Goal: Task Accomplishment & Management: Manage account settings

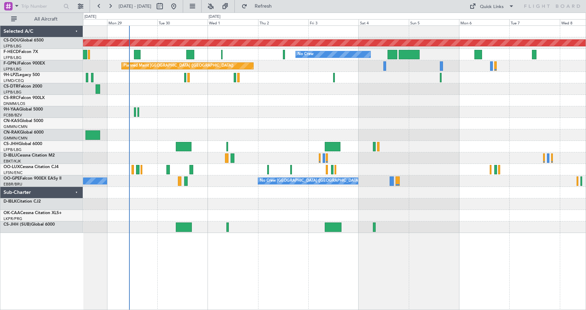
click at [294, 158] on div "Planned Maint London (Biggin Hill) No Crew No Crew No Crew Planned Maint Paris …" at bounding box center [334, 129] width 503 height 207
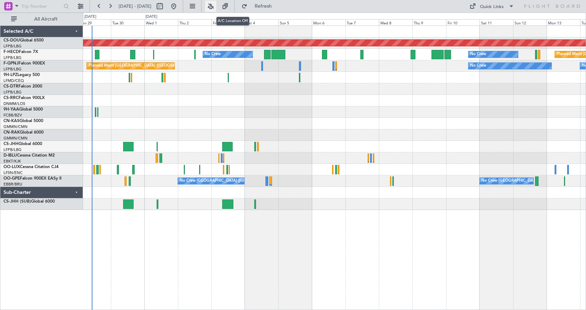
click at [216, 7] on button at bounding box center [210, 6] width 11 height 11
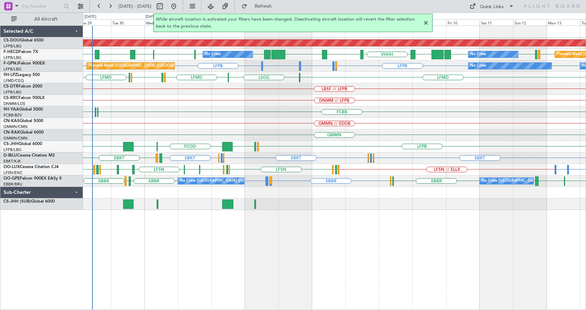
click at [428, 24] on div at bounding box center [426, 23] width 8 height 8
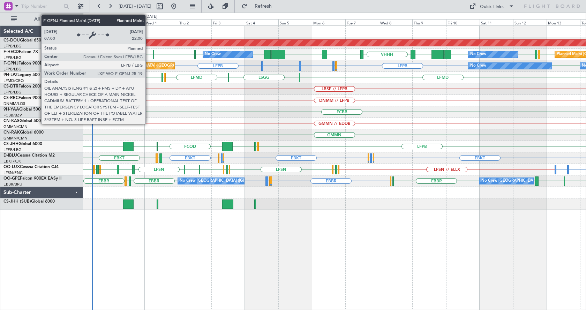
click at [223, 158] on div "EBKT EDDK or EBKT EGGW or EBKT EBKT EBKT EGGW or EBKT EDDK or EBKT LFTH EBKT A/…" at bounding box center [334, 158] width 503 height 12
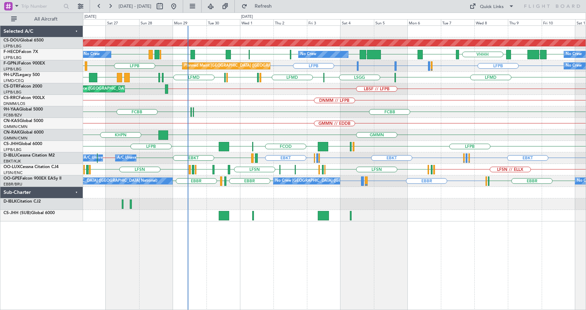
click at [188, 231] on div "Planned Maint London (Biggin Hill) EGTK EGLC LTBA LFPB EGLF LGAV LFPB WSSL HEGN…" at bounding box center [334, 167] width 503 height 285
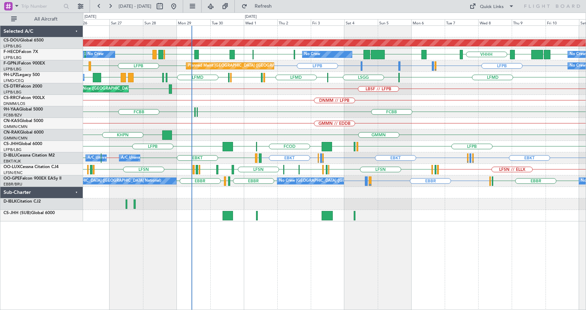
click at [299, 265] on div "Planned Maint London (Biggin Hill) No Crew No Crew No Crew Planned Maint Paris …" at bounding box center [334, 167] width 503 height 285
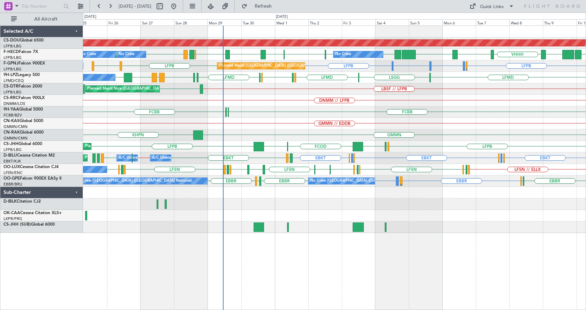
click at [472, 250] on div "Planned Maint London (Biggin Hill) WSSL HEGN LFPB LFPB EGTK EGLC LTBA LFPB EGLF…" at bounding box center [334, 167] width 503 height 285
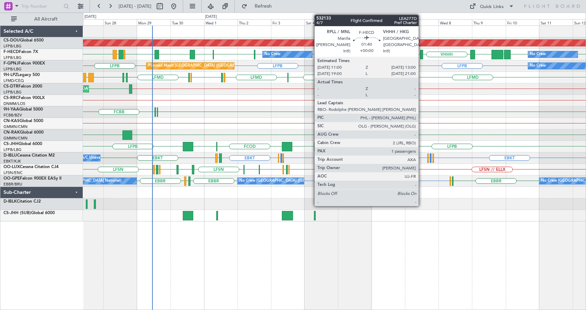
click at [422, 53] on div at bounding box center [421, 54] width 3 height 9
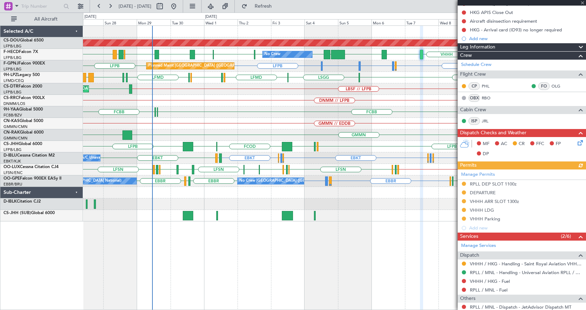
scroll to position [105, 0]
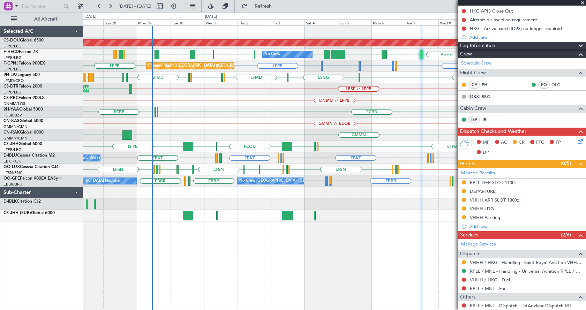
click at [582, 1] on span at bounding box center [582, 3] width 7 height 6
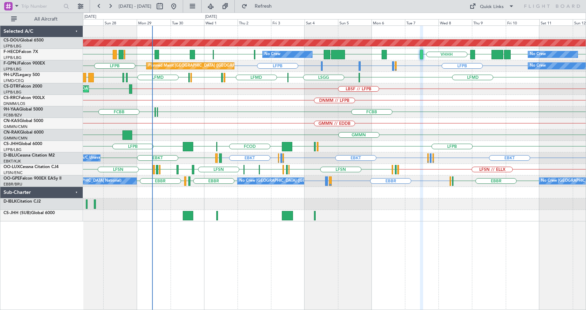
type input "0"
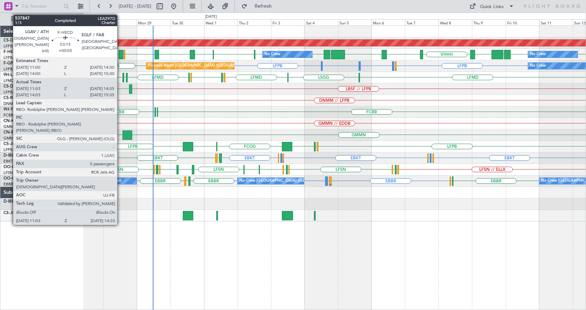
click at [120, 54] on div at bounding box center [121, 54] width 5 height 9
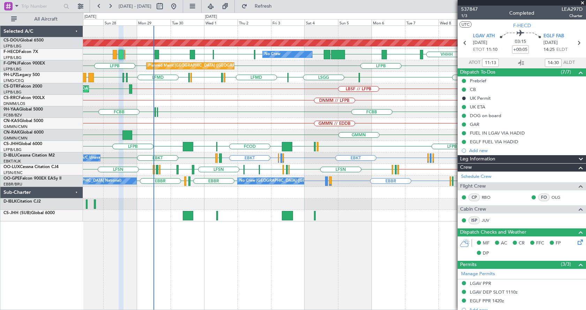
click at [287, 249] on div "Planned Maint London (Biggin Hill) EGTK EGLC LTBA LFPB EGLF LGAV LFPB LFPB UGTB…" at bounding box center [334, 167] width 503 height 285
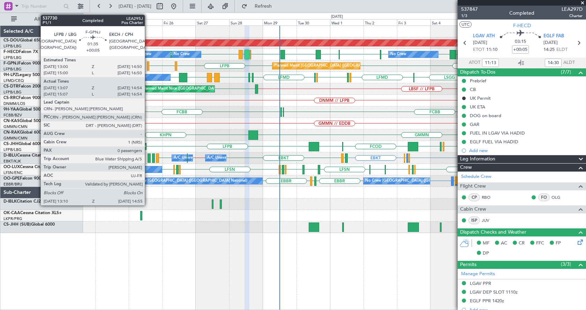
click at [148, 66] on div at bounding box center [148, 65] width 3 height 9
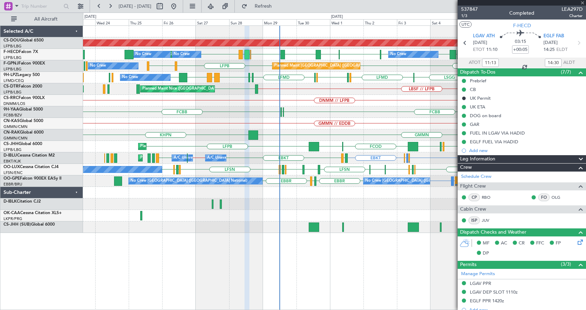
type input "13:17"
type input "14:49"
type input "0"
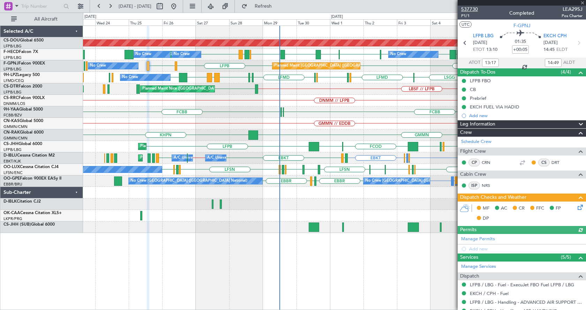
click at [469, 8] on span "537730" at bounding box center [469, 9] width 17 height 7
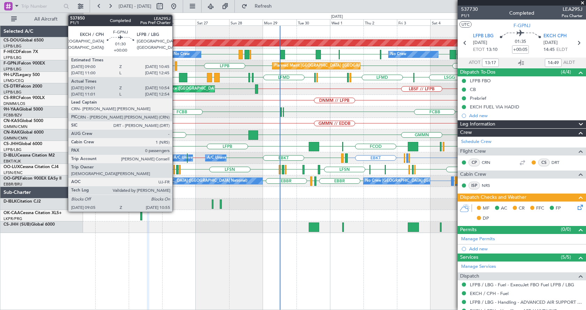
click at [175, 65] on div at bounding box center [176, 65] width 3 height 9
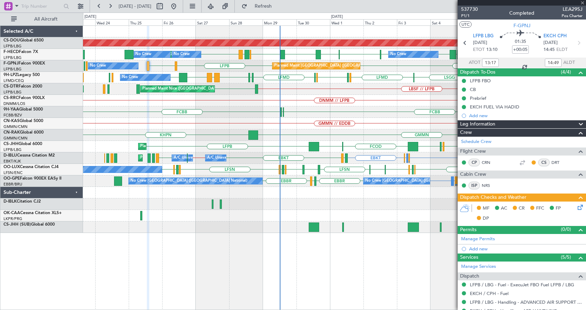
type input "09:11"
type input "10:49"
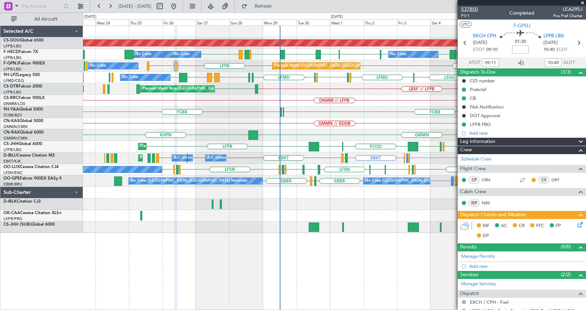
click at [472, 6] on span "537850" at bounding box center [469, 9] width 17 height 7
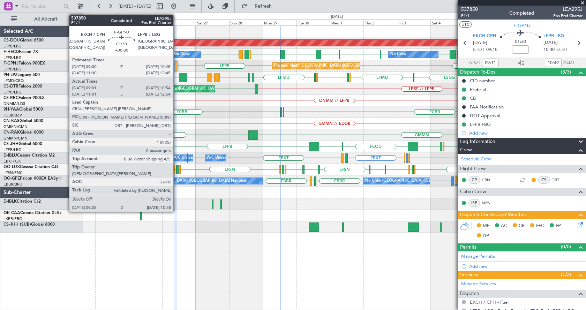
click at [174, 64] on div "LFPB EKCH LFPB Planned Maint Paris (Le Bourget) No Crew No Crew No Crew AOG Mai…" at bounding box center [334, 66] width 503 height 12
click at [175, 64] on div at bounding box center [176, 65] width 3 height 9
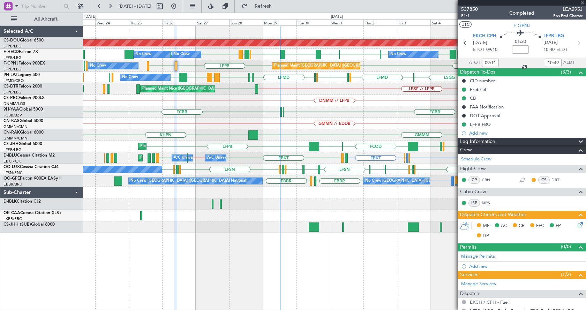
type input "11:11"
type input "12:49"
type input "09:11"
type input "10:49"
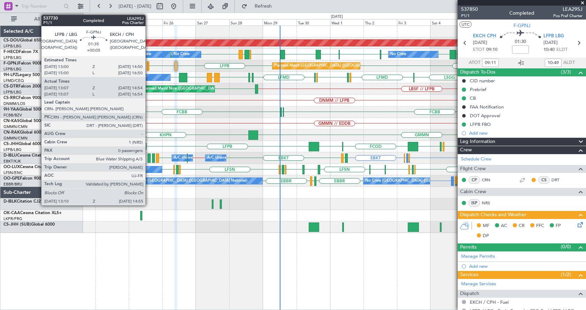
click at [149, 65] on div at bounding box center [148, 65] width 3 height 9
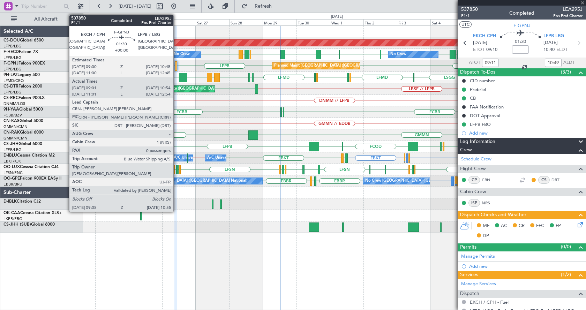
type input "+00:05"
type input "13:17"
type input "14:49"
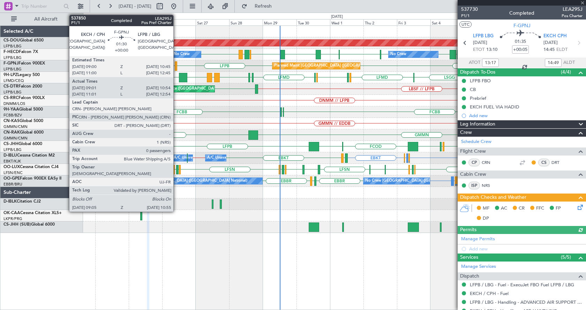
click at [177, 62] on div at bounding box center [176, 65] width 3 height 9
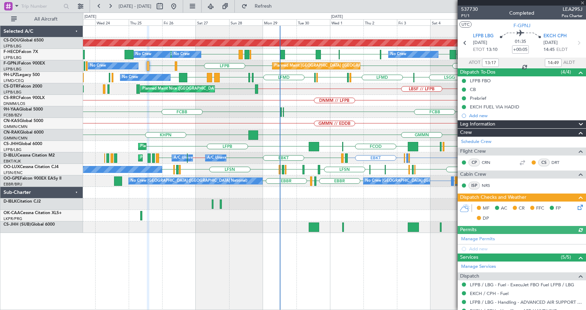
type input "09:11"
type input "10:49"
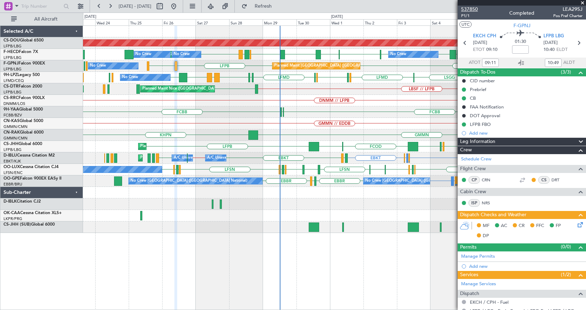
click at [474, 8] on span "537850" at bounding box center [469, 9] width 17 height 7
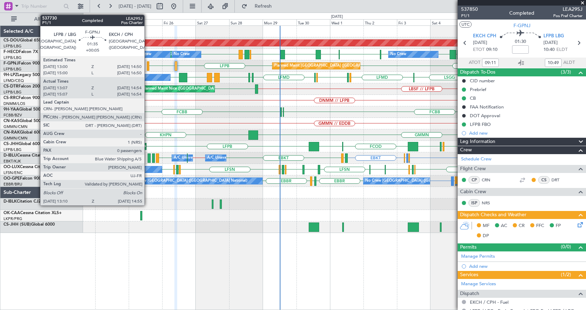
click at [148, 68] on div at bounding box center [148, 65] width 3 height 9
type input "+00:05"
type input "13:17"
type input "14:49"
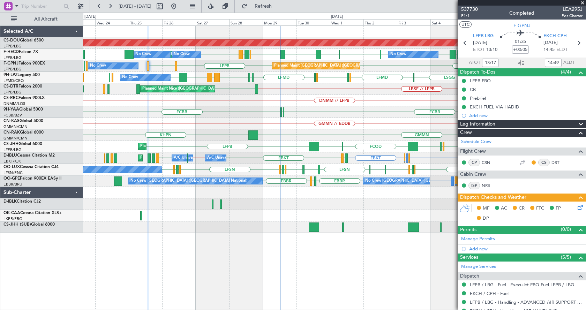
click at [176, 63] on div at bounding box center [176, 65] width 3 height 9
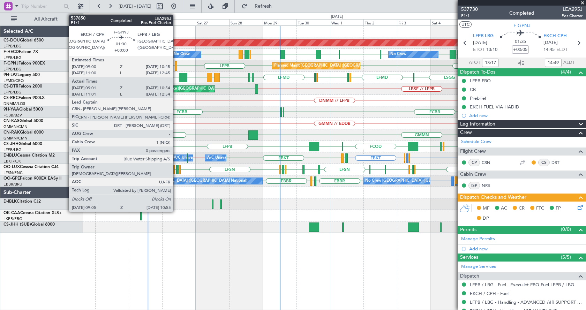
click at [176, 63] on div at bounding box center [176, 65] width 3 height 9
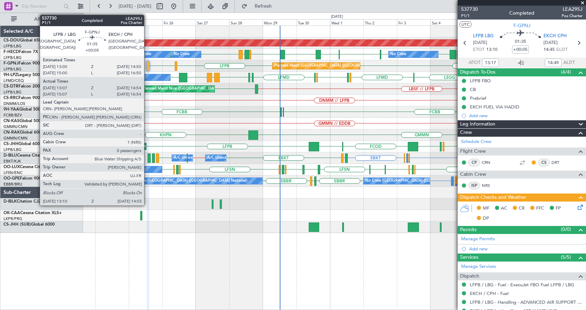
click at [147, 65] on div at bounding box center [148, 65] width 3 height 9
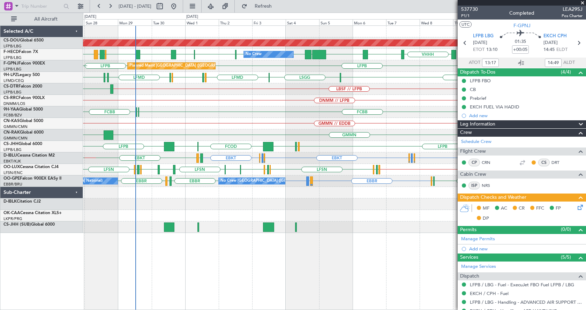
click at [227, 271] on div "Planned Maint London (Biggin Hill) WSSL HEGN LFPB LFPB EGTK EGLC LTBA LFPB EGLF…" at bounding box center [334, 167] width 503 height 285
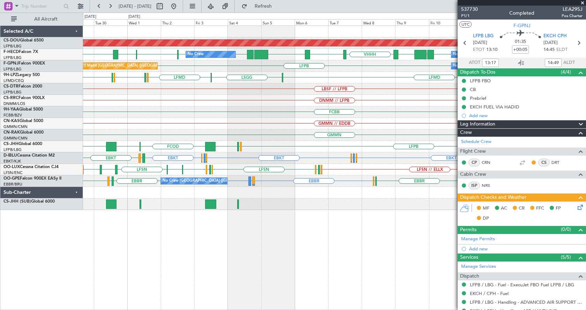
click at [351, 255] on div "Planned Maint London (Biggin Hill) No Crew No Crew WSSL HEGN LFPB LFPB EGTK EGL…" at bounding box center [334, 167] width 503 height 285
click at [343, 255] on div "Planned Maint London (Biggin Hill) WSSL HEGN LFPB LFPB EGTK EGLC LTBA LFPB UGTB…" at bounding box center [334, 167] width 503 height 285
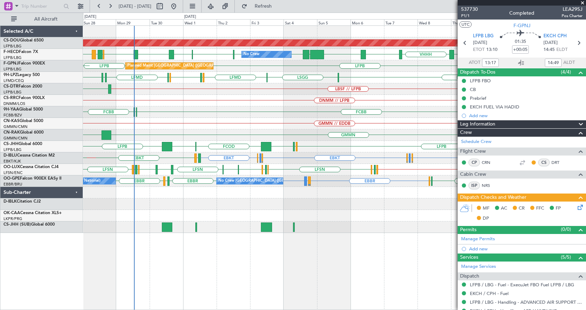
click at [315, 298] on div "Planned Maint London (Biggin Hill) WSSL HEGN LFPB LFPB EGTK EGLC LTBA LFPB EGLF…" at bounding box center [334, 167] width 503 height 285
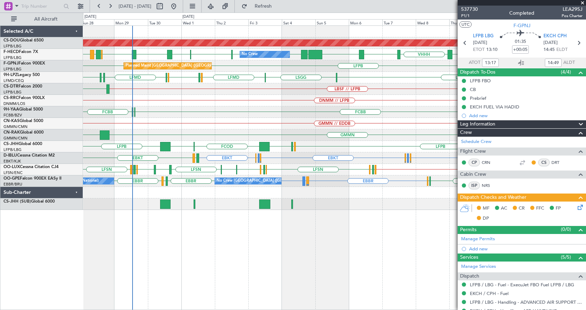
type input "15:17"
type input "16:49"
type input "13:17"
type input "14:49"
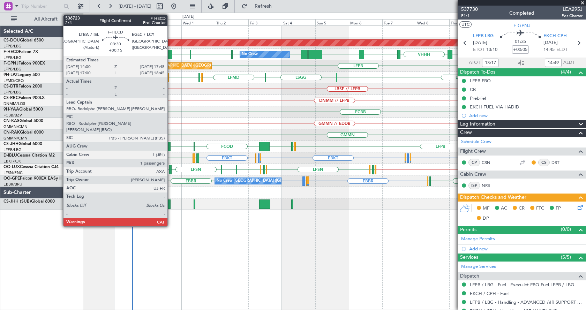
click at [171, 56] on div at bounding box center [170, 54] width 6 height 9
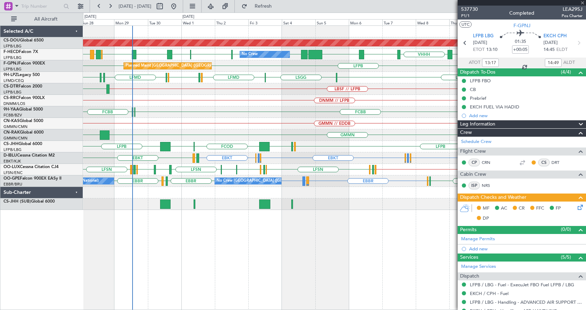
type input "+00:15"
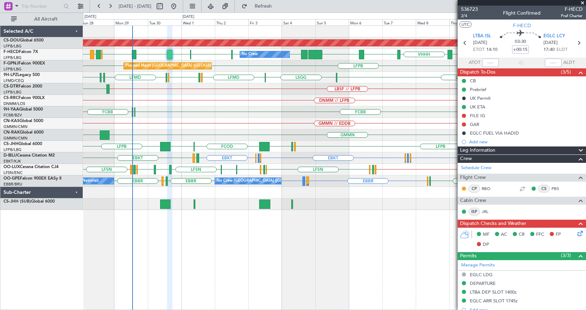
click at [581, 1] on span at bounding box center [582, 3] width 7 height 6
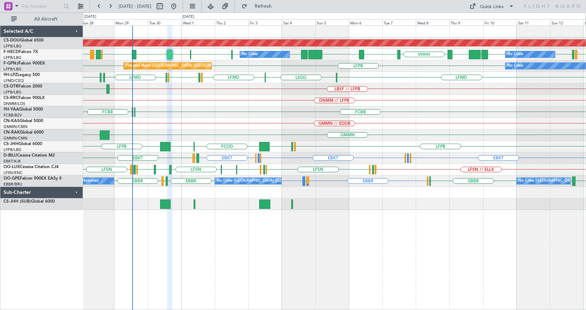
type input "0"
click at [242, 142] on div "Planned Maint London (Biggin Hill) WSSL HEGN LFPB LFPB EGTK EGLC LTBA LFPB EGLF…" at bounding box center [334, 118] width 503 height 184
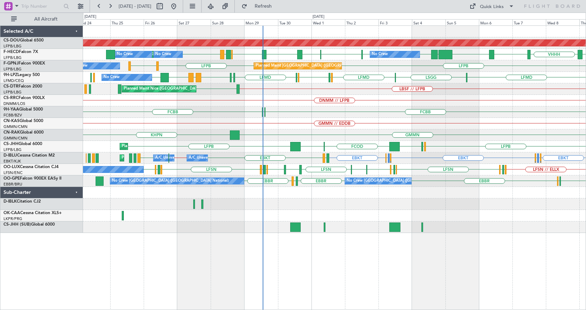
click at [181, 84] on div "Planned Maint London (Biggin Hill) No Crew No Crew Planned Maint Paris (Le Bour…" at bounding box center [334, 129] width 503 height 207
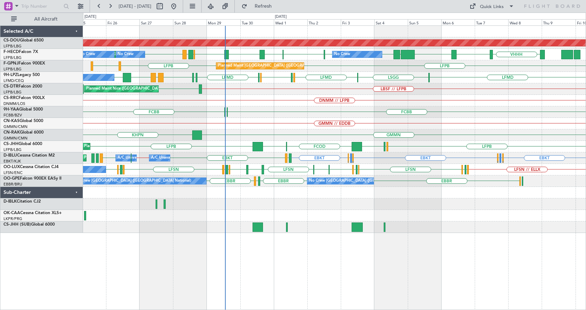
click at [248, 87] on div "Planned Maint London (Biggin Hill) No Crew No Crew Planned Maint Paris (Le Bour…" at bounding box center [334, 129] width 503 height 207
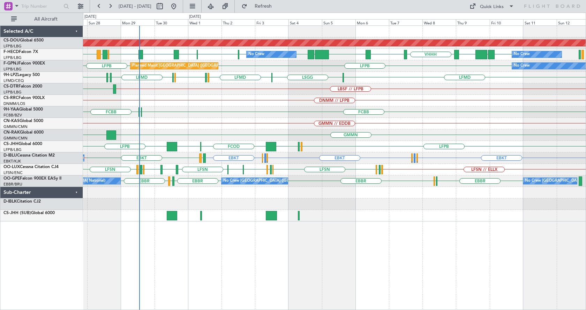
click at [428, 109] on div "Planned Maint London (Biggin Hill) EGTK EGLC LTBA LFPB EGLF LGAV LFPB LFPB UGTB…" at bounding box center [334, 124] width 503 height 196
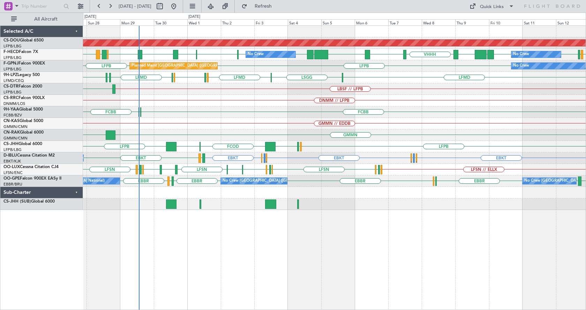
click at [402, 102] on div "Planned Maint London (Biggin Hill) WSSL HEGN LFPB LFPB EGTK EGLC LTBA LFPB EGLF…" at bounding box center [334, 118] width 503 height 184
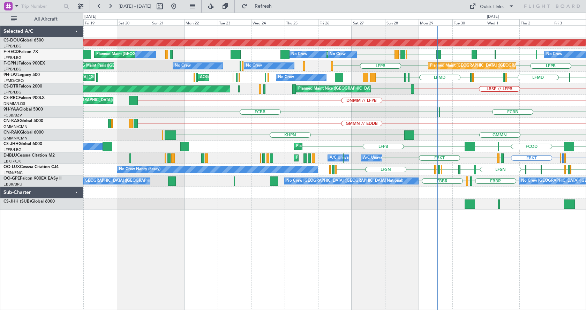
click at [368, 111] on div "Planned Maint London (Biggin Hill) LFPB EGTK EGLC LTBA LFPB EGLF LGAV LFPB No C…" at bounding box center [334, 118] width 503 height 184
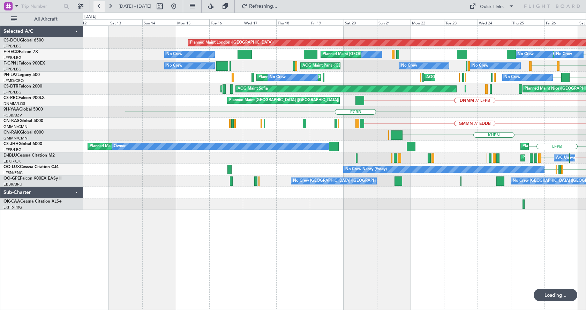
click at [96, 2] on button at bounding box center [99, 6] width 11 height 11
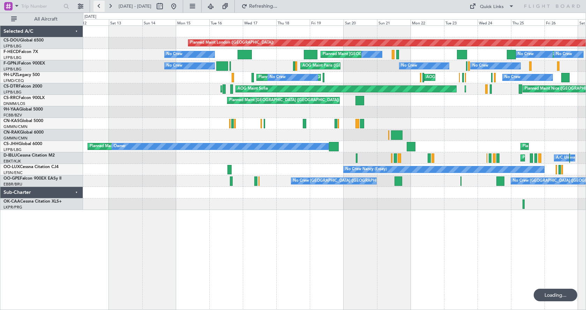
click at [97, 2] on button at bounding box center [99, 6] width 11 height 11
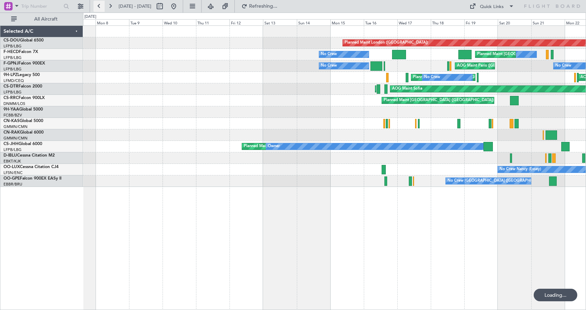
click at [97, 2] on button at bounding box center [99, 6] width 11 height 11
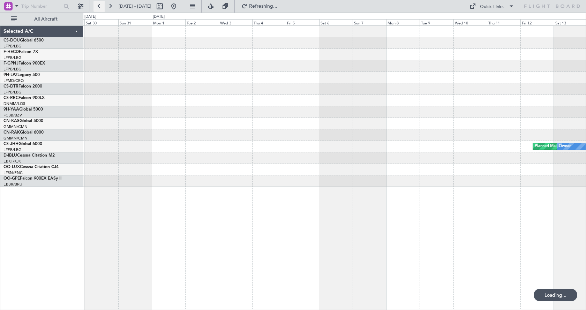
click at [97, 2] on button at bounding box center [99, 6] width 11 height 11
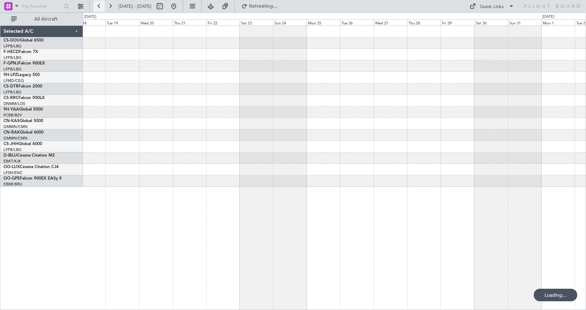
click at [97, 2] on button at bounding box center [99, 6] width 11 height 11
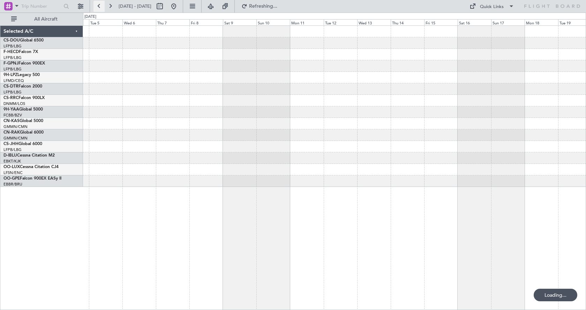
click at [97, 2] on button at bounding box center [99, 6] width 11 height 11
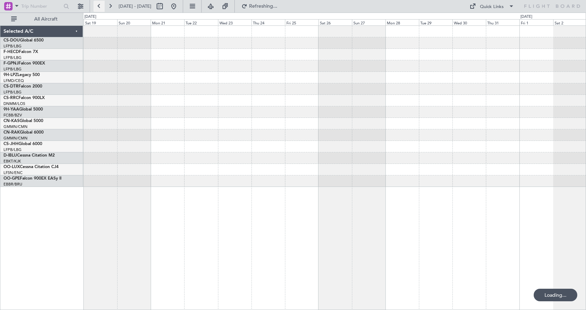
click at [97, 2] on button at bounding box center [99, 6] width 11 height 11
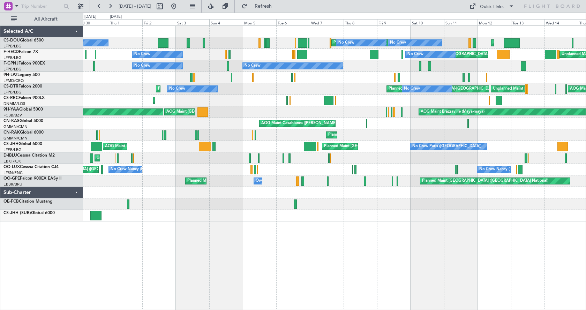
click at [71, 261] on div "Planned Maint Paris (Le Bourget) Planned Maint London (Luton) No Crew No Crew N…" at bounding box center [293, 162] width 586 height 298
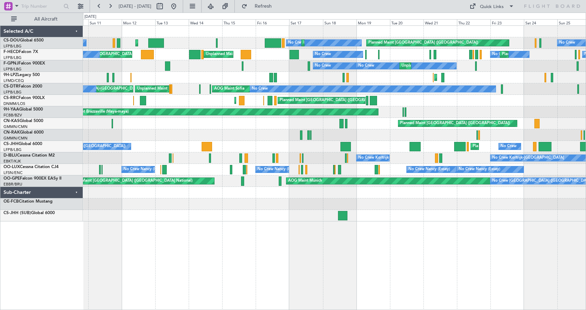
click at [0, 279] on div "Planned Maint London (Luton) No Crew No Crew Planned Maint Paris (Le Bourget) P…" at bounding box center [293, 162] width 586 height 298
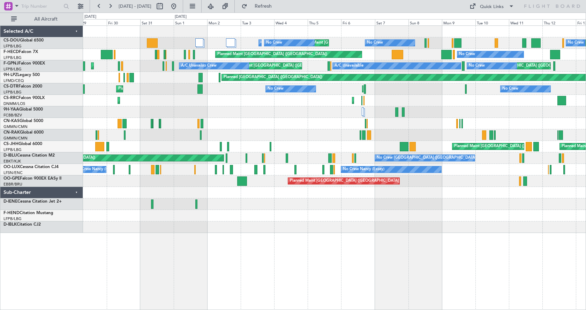
click at [253, 278] on div "Planned Maint Paris (Le Bourget) Owner No Crew No Crew No Crew Planned Maint Pa…" at bounding box center [334, 167] width 503 height 285
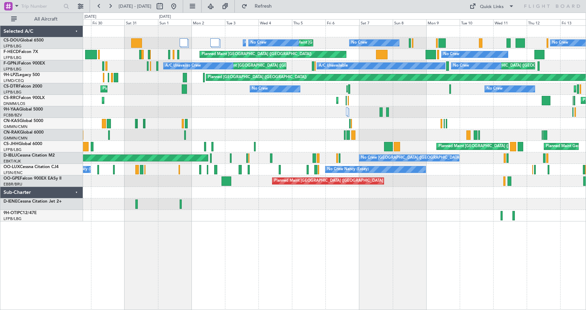
click at [426, 251] on div "Planned Maint Paris (Le Bourget) Owner No Crew No Crew Planned Maint Paris (Le …" at bounding box center [334, 167] width 503 height 285
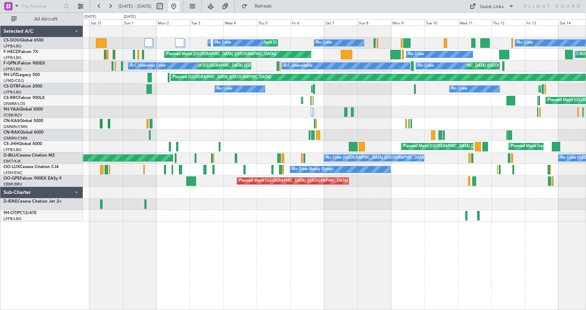
click at [179, 4] on button at bounding box center [173, 6] width 11 height 11
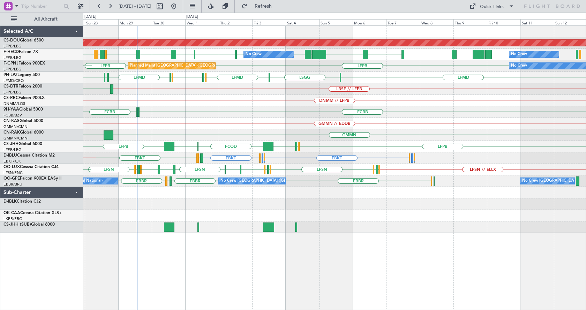
click at [305, 235] on div "Planned Maint London (Biggin Hill) EGTK RPLL EGLC LTBA LFPB EGLF LGAV LFPB WSSL…" at bounding box center [334, 167] width 503 height 285
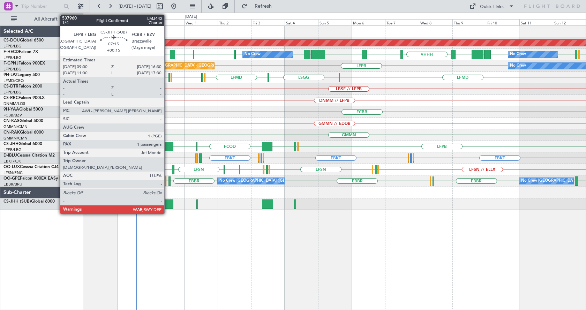
click at [167, 202] on div at bounding box center [168, 204] width 11 height 9
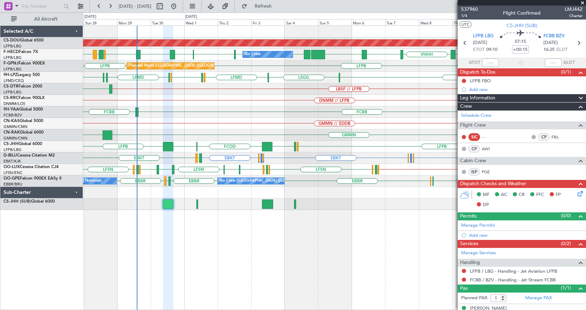
click at [582, 1] on span at bounding box center [582, 3] width 7 height 6
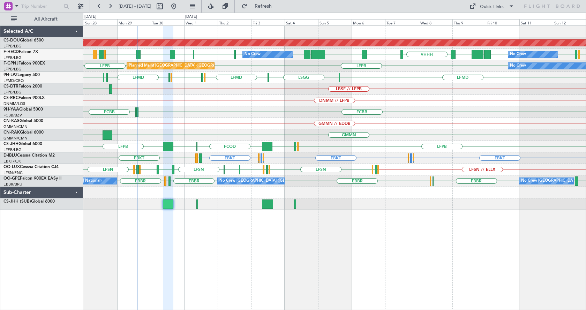
type input "0"
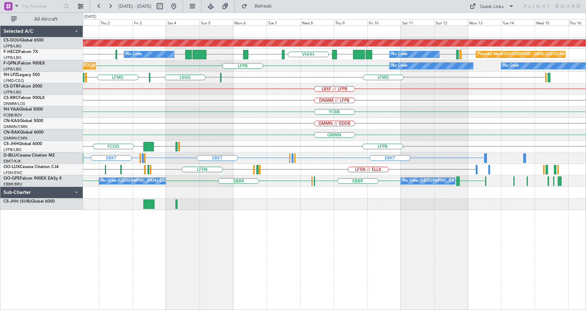
click at [364, 232] on div "Planned Maint London (Biggin Hill) EGTK LFPB LFMN LFPB LFPB UGTB ZBAA VHHH RPLL…" at bounding box center [334, 167] width 503 height 285
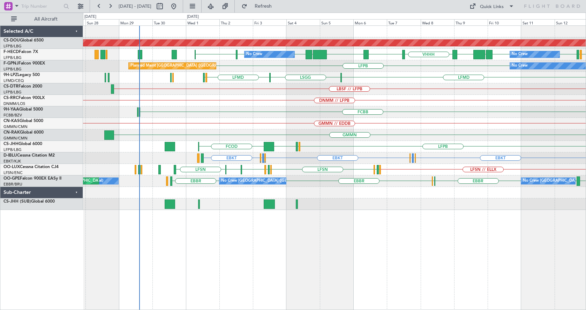
click at [361, 268] on div "Planned Maint London (Biggin Hill) No Crew No Crew No Crew Planned Maint Paris …" at bounding box center [334, 167] width 503 height 285
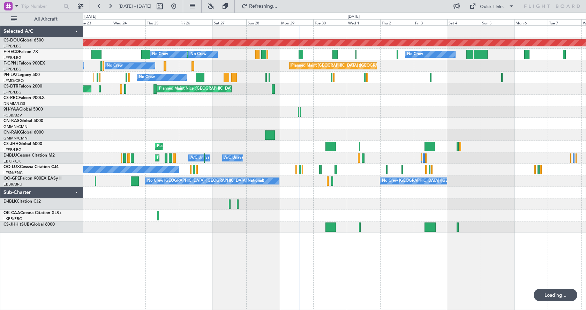
click at [376, 91] on div "Planned Maint London ([GEOGRAPHIC_DATA]) No Crew Planned Maint [GEOGRAPHIC_DATA…" at bounding box center [334, 129] width 503 height 207
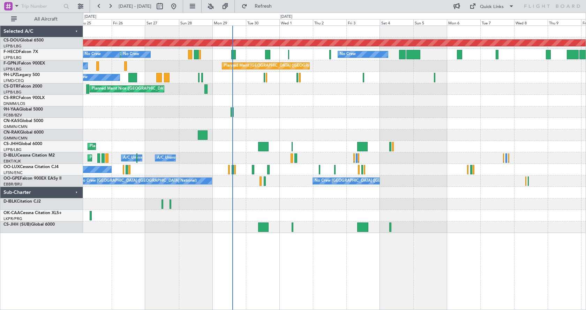
click at [218, 3] on fb-aircraft-location-toggle at bounding box center [210, 6] width 16 height 13
click at [216, 4] on button at bounding box center [210, 6] width 11 height 11
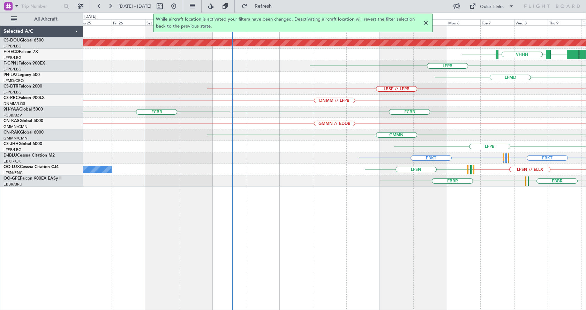
click at [426, 21] on div at bounding box center [426, 23] width 8 height 8
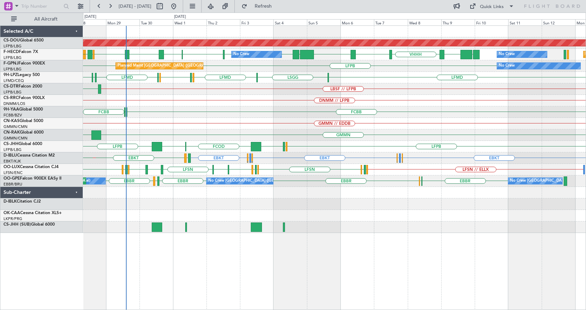
click at [311, 145] on div "Planned Maint London ([GEOGRAPHIC_DATA]) UGTB ZBAA VHHH RPLL [GEOGRAPHIC_DATA] …" at bounding box center [334, 129] width 503 height 207
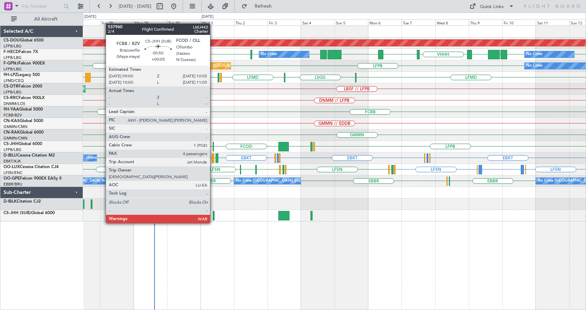
click at [213, 216] on div at bounding box center [214, 215] width 2 height 9
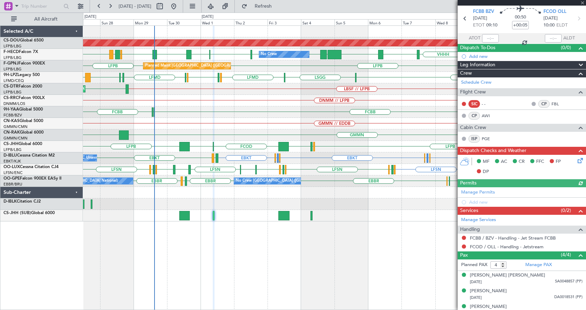
scroll to position [48, 0]
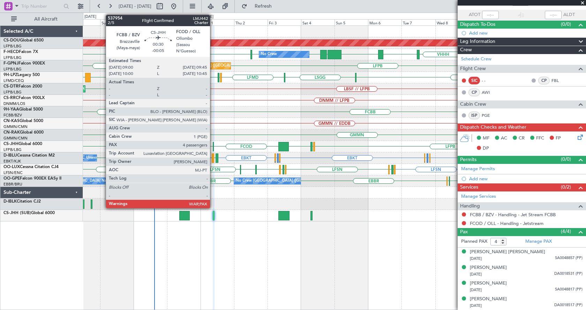
click at [213, 144] on div at bounding box center [213, 146] width 1 height 9
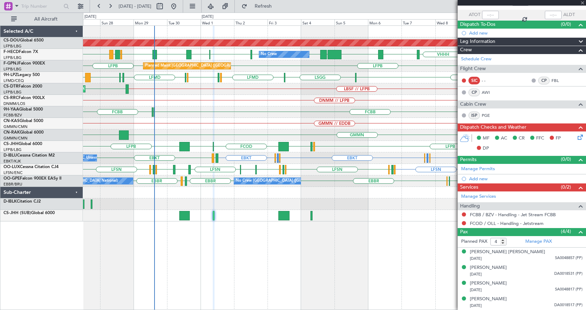
type input "-00:05"
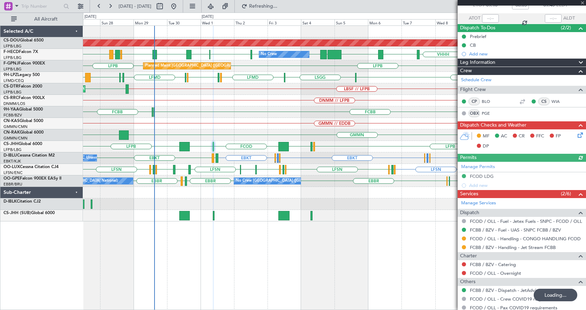
scroll to position [137, 0]
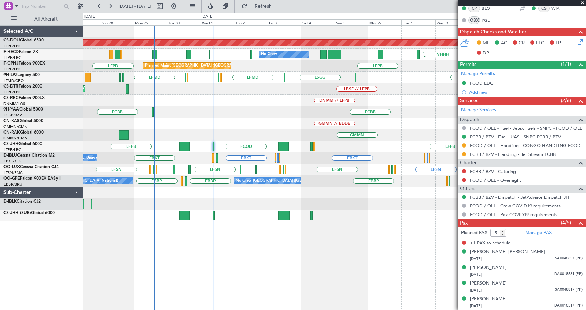
click at [583, 2] on span at bounding box center [582, 3] width 7 height 6
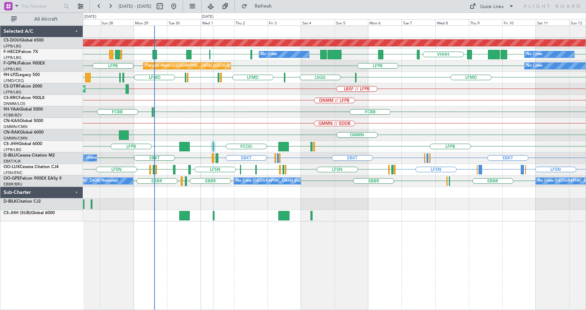
type input "0"
click at [493, 52] on div at bounding box center [494, 54] width 12 height 9
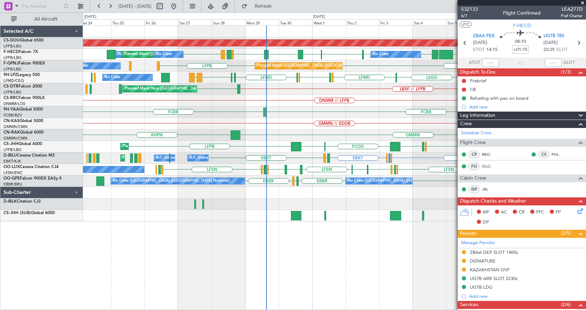
click at [314, 106] on div "DNMM // LFPB" at bounding box center [334, 101] width 503 height 12
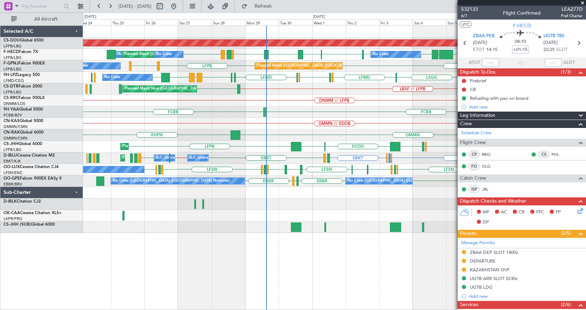
click at [209, 125] on div "GMMN // EDDB" at bounding box center [334, 124] width 503 height 12
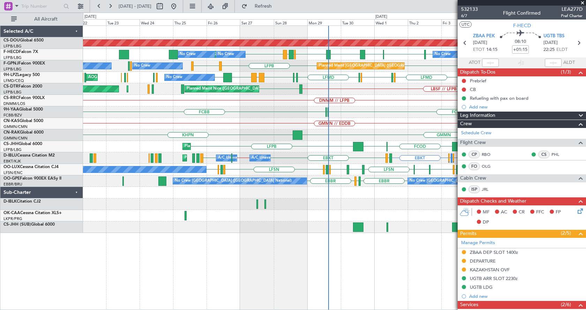
click at [484, 255] on fb-app "[DATE] - [DATE] Refresh Quick Links All Aircraft Planned Maint [GEOGRAPHIC_DATA…" at bounding box center [293, 157] width 586 height 305
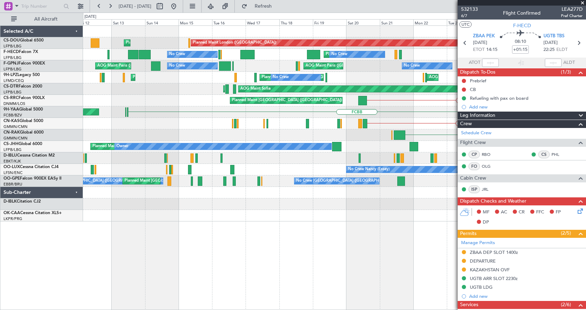
click at [368, 245] on div "Planned Maint London ([GEOGRAPHIC_DATA]) Planned Maint [GEOGRAPHIC_DATA] ([GEOG…" at bounding box center [334, 167] width 503 height 285
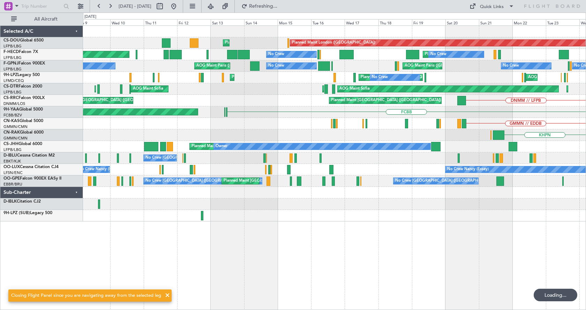
click at [199, 221] on div at bounding box center [334, 216] width 503 height 12
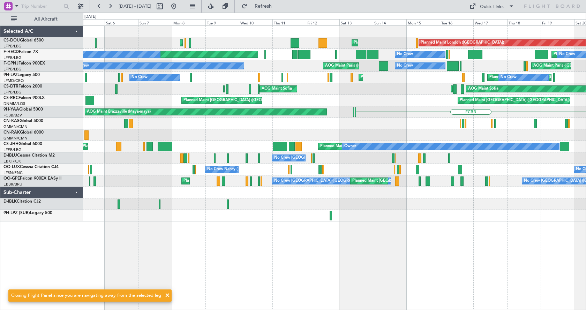
click at [344, 226] on div "Planned Maint London ([GEOGRAPHIC_DATA]) Planned Maint [GEOGRAPHIC_DATA] ([GEOG…" at bounding box center [334, 167] width 503 height 285
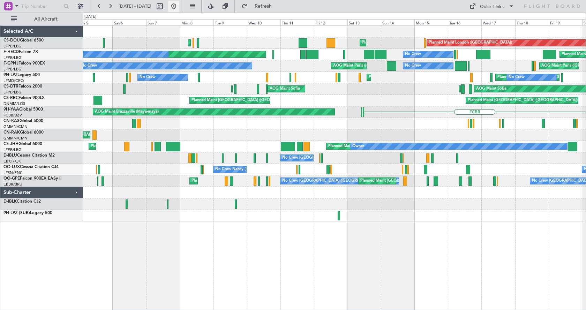
click at [179, 8] on button at bounding box center [173, 6] width 11 height 11
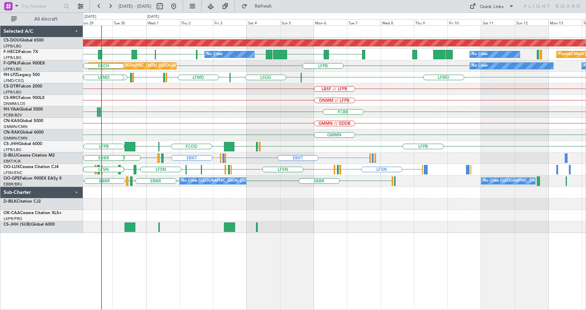
click at [209, 264] on div "Planned Maint London ([GEOGRAPHIC_DATA]) WSSL HEGN LFPB LFPB [GEOGRAPHIC_DATA] …" at bounding box center [334, 167] width 503 height 285
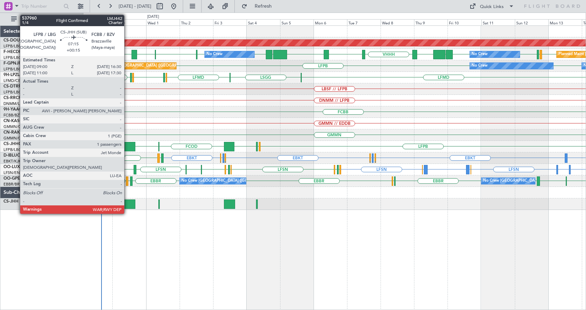
click at [128, 204] on div at bounding box center [130, 204] width 11 height 9
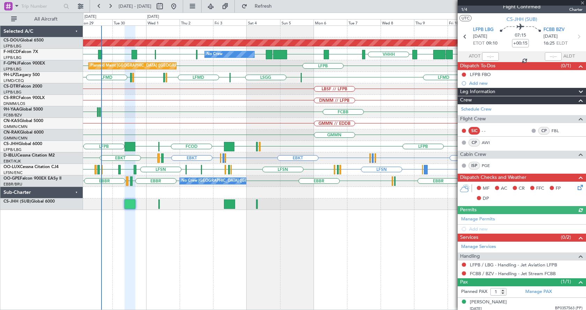
scroll to position [9, 0]
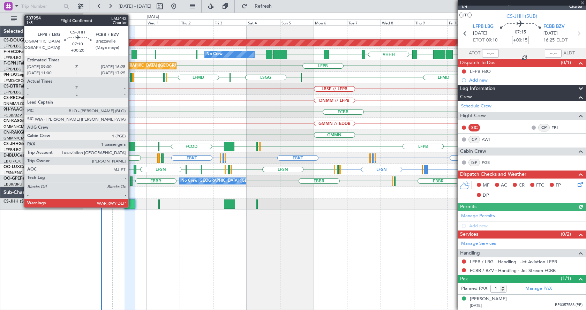
click at [132, 145] on div at bounding box center [130, 146] width 10 height 9
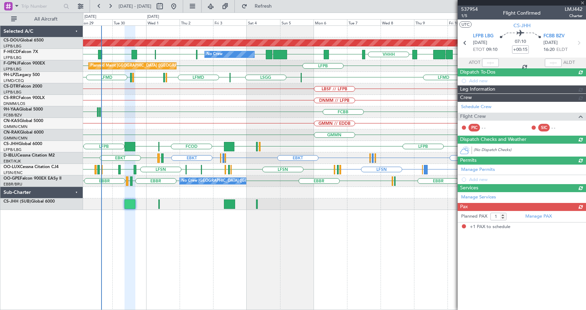
type input "+00:20"
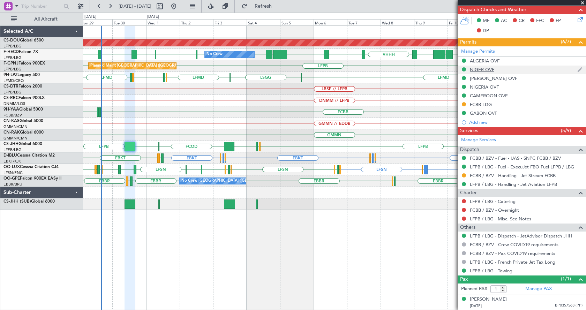
scroll to position [178, 0]
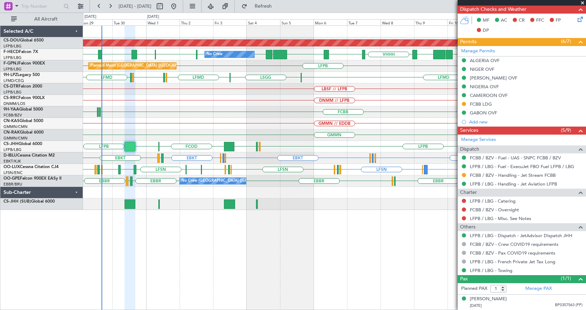
click at [246, 111] on div "Planned Maint London ([GEOGRAPHIC_DATA]) WSSL HEGN LFPB LFPB [GEOGRAPHIC_DATA] …" at bounding box center [334, 118] width 503 height 184
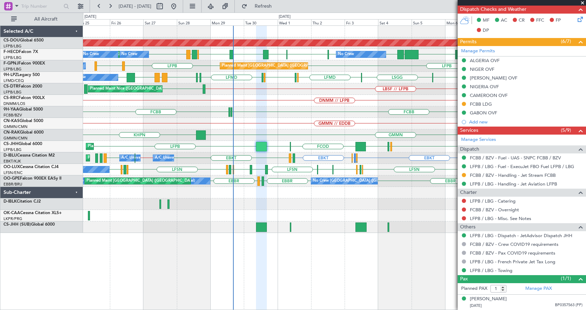
click at [348, 112] on div "FCBB FCOD FCBB" at bounding box center [334, 112] width 503 height 12
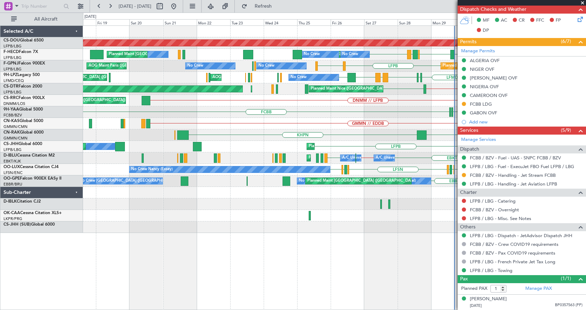
click at [583, 2] on span at bounding box center [582, 3] width 7 height 6
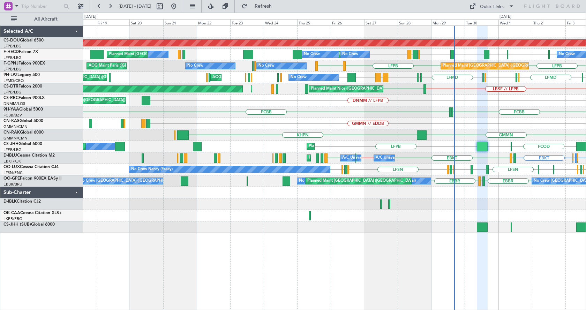
type input "0"
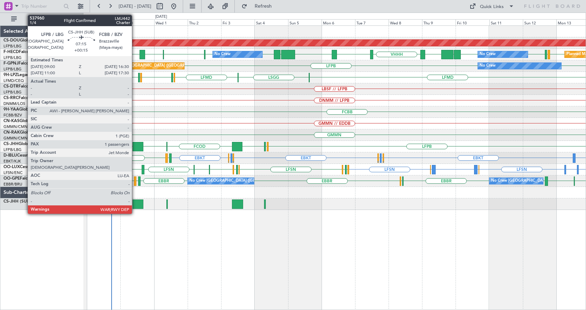
click at [135, 206] on div at bounding box center [138, 204] width 11 height 9
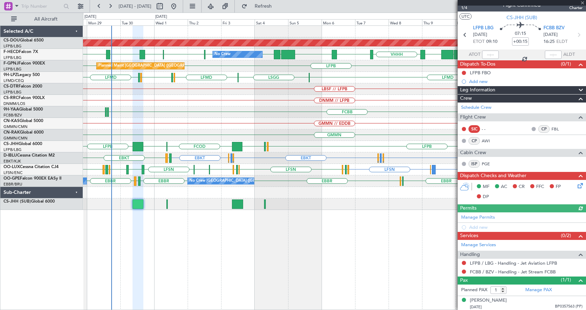
scroll to position [9, 0]
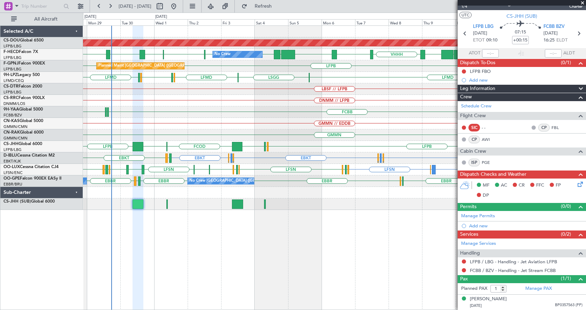
click at [135, 144] on div at bounding box center [138, 146] width 10 height 9
type input "+00:20"
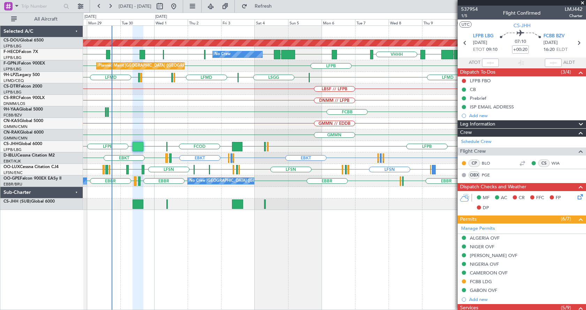
click at [583, 2] on span at bounding box center [582, 3] width 7 height 6
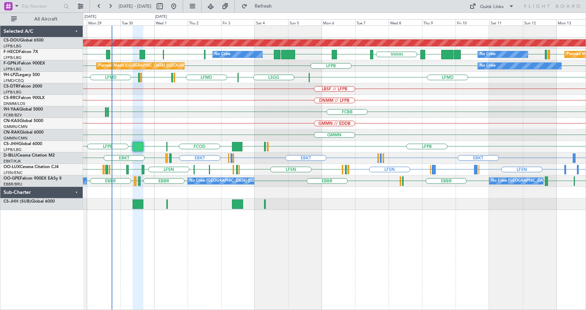
type input "0"
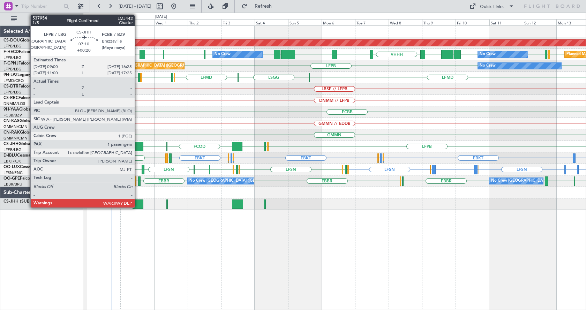
click at [138, 145] on div at bounding box center [138, 146] width 10 height 9
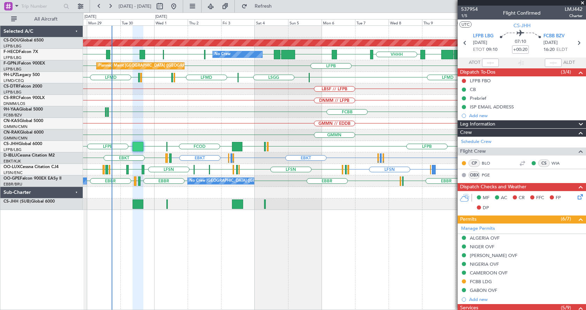
click at [581, 3] on span at bounding box center [582, 3] width 7 height 6
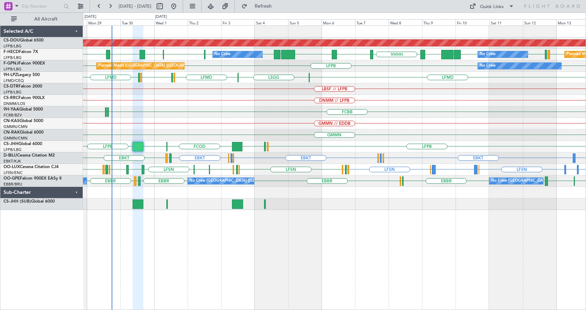
type input "0"
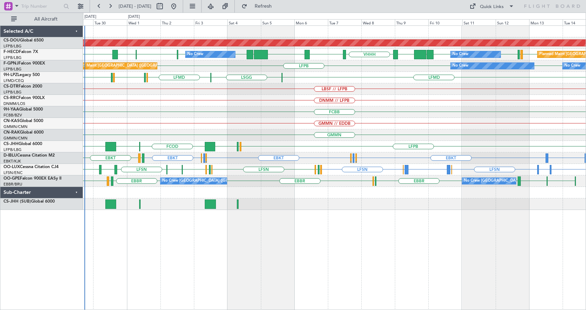
click at [212, 105] on div "DNMM // LFPB" at bounding box center [334, 101] width 503 height 12
